Goal: Information Seeking & Learning: Check status

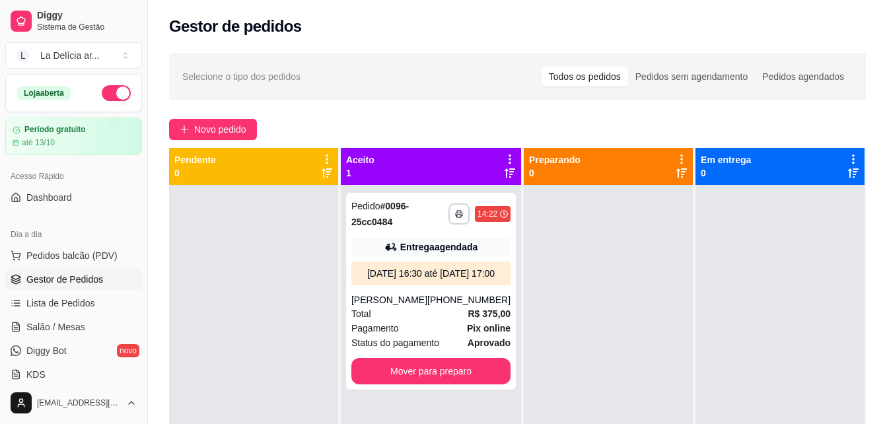
click at [201, 30] on h2 "Gestor de pedidos" at bounding box center [235, 26] width 133 height 21
click at [457, 217] on rect "button" at bounding box center [459, 216] width 4 height 3
click at [424, 256] on button "001" at bounding box center [414, 260] width 96 height 21
click at [267, 285] on div at bounding box center [253, 397] width 169 height 424
click at [204, 58] on div "Selecione o tipo dos pedidos Todos os pedidos Pedidos sem agendamento Pedidos a…" at bounding box center [517, 77] width 696 height 48
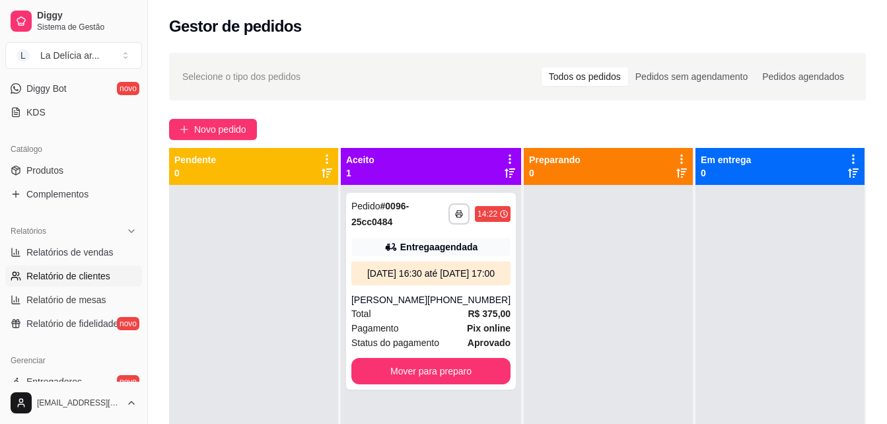
scroll to position [396, 0]
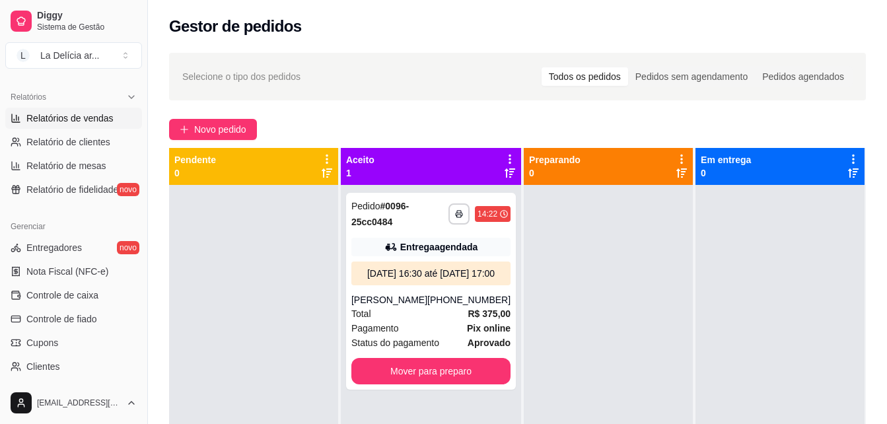
click at [81, 113] on span "Relatórios de vendas" at bounding box center [69, 118] width 87 height 13
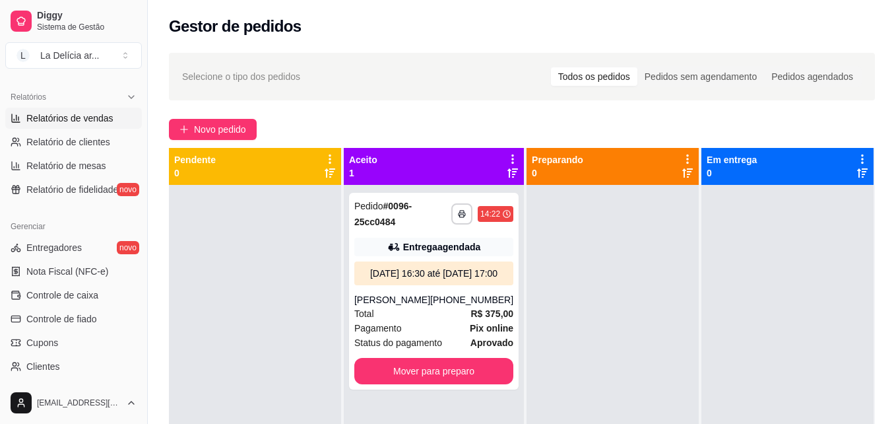
select select "ALL"
select select "0"
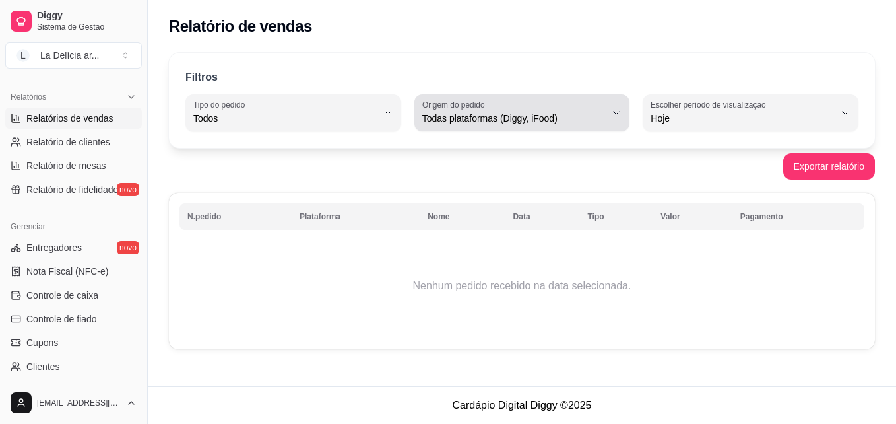
click at [548, 113] on span "Todas plataformas (Diggy, iFood)" at bounding box center [514, 118] width 184 height 13
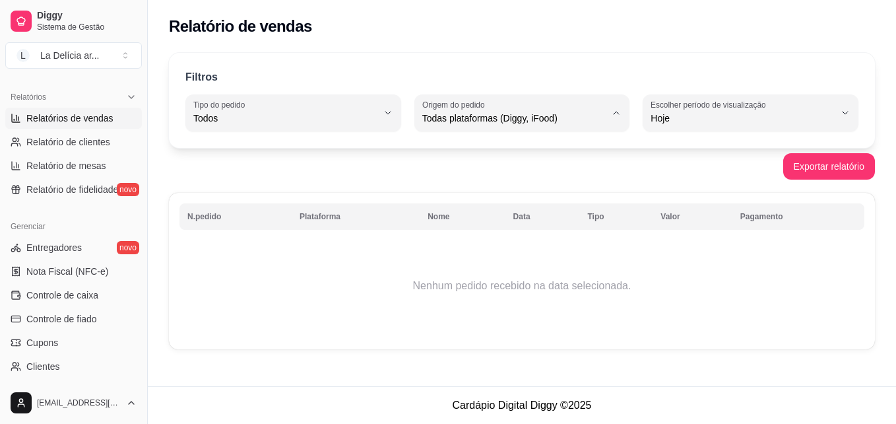
click at [525, 174] on span "Diggy" at bounding box center [516, 171] width 174 height 13
type input "DIGGY"
select select "DIGGY"
click at [700, 135] on div "Filtros ALL Tipo do pedido Todos Entrega Retirada Mesa Consumo local Tipo do pe…" at bounding box center [522, 100] width 706 height 95
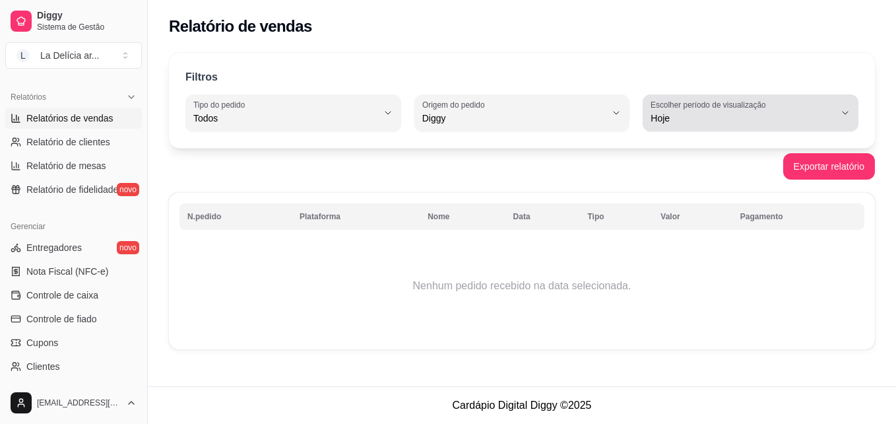
click at [704, 115] on span "Hoje" at bounding box center [743, 118] width 184 height 13
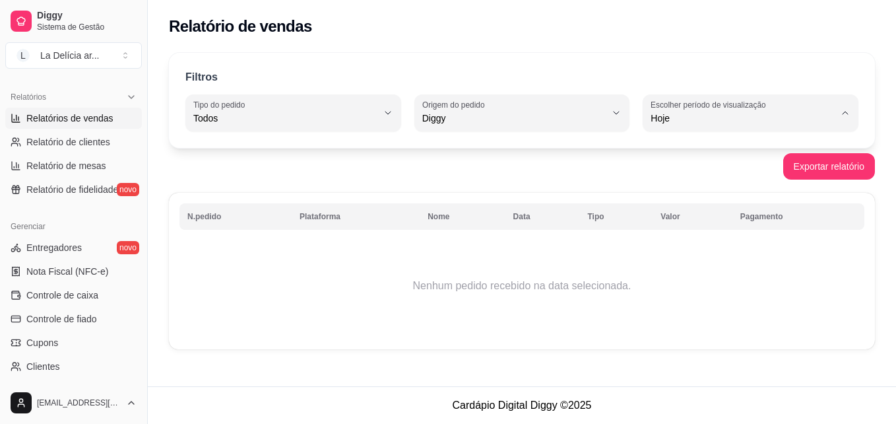
click at [670, 170] on span "Ontem" at bounding box center [745, 171] width 174 height 13
type input "1"
select select "1"
